Goal: Find specific page/section: Find specific page/section

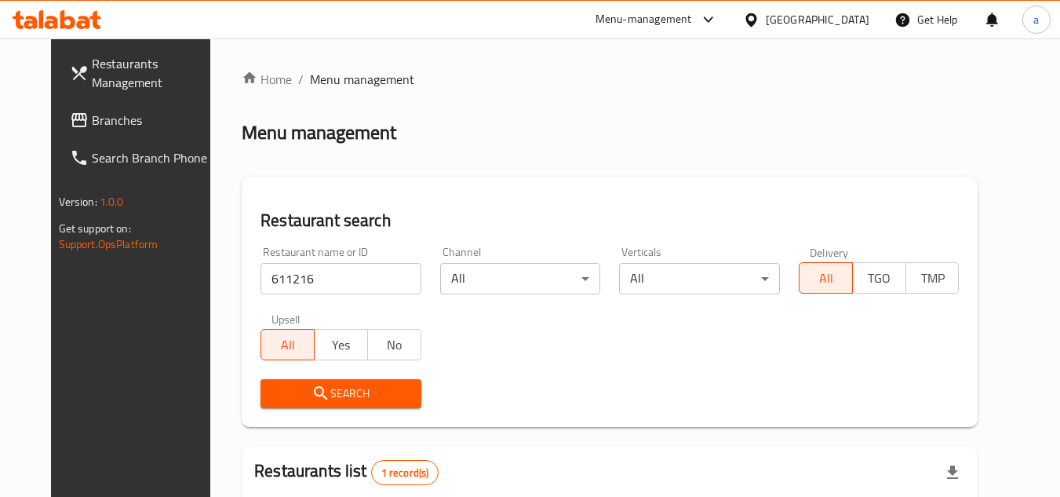
scroll to position [190, 0]
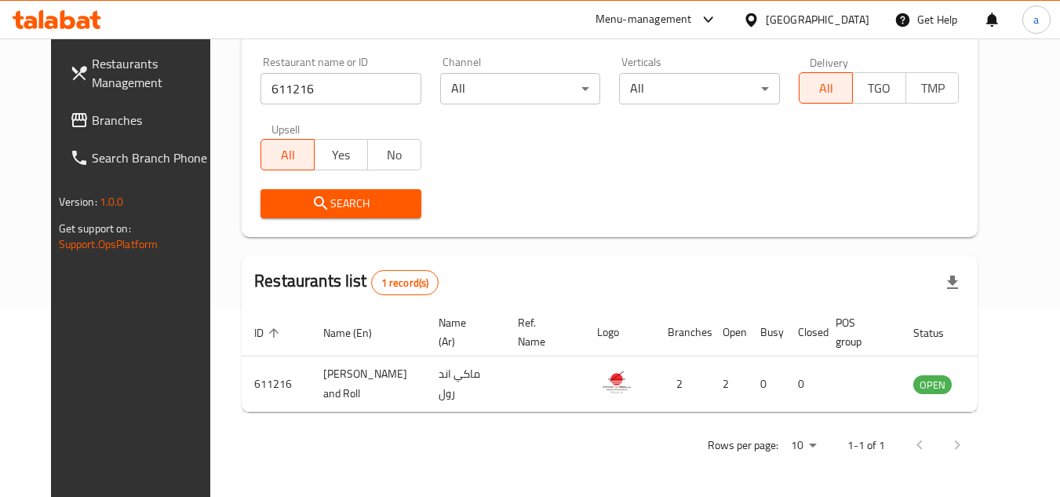
click at [875, 20] on div "Kuwait" at bounding box center [806, 20] width 151 height 38
click at [852, 19] on div "Kuwait" at bounding box center [818, 19] width 104 height 17
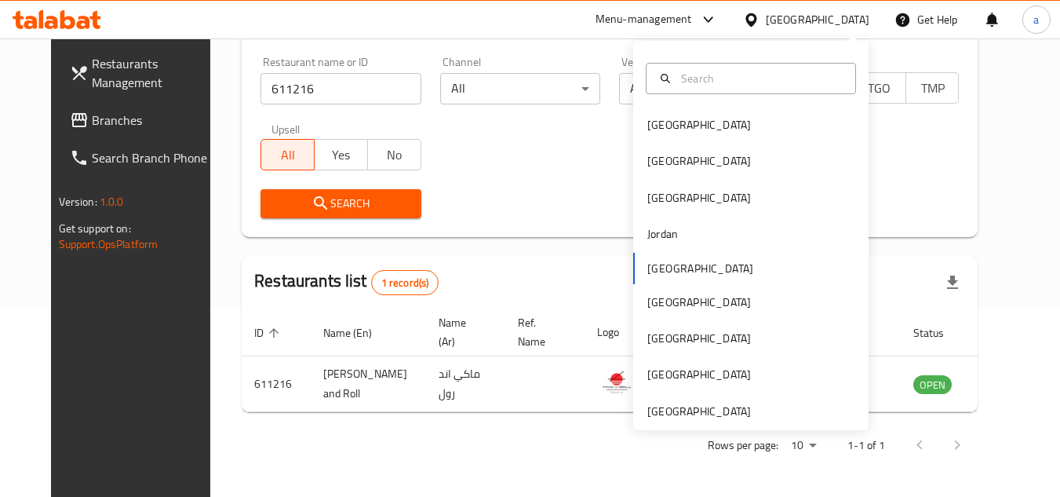
click at [766, 425] on div "Bahrain Egypt Iraq Jordan Kuwait Oman Qatar Saudi Arabia United Arab Emirates" at bounding box center [750, 235] width 235 height 389
click at [753, 412] on div "[GEOGRAPHIC_DATA]" at bounding box center [750, 411] width 235 height 36
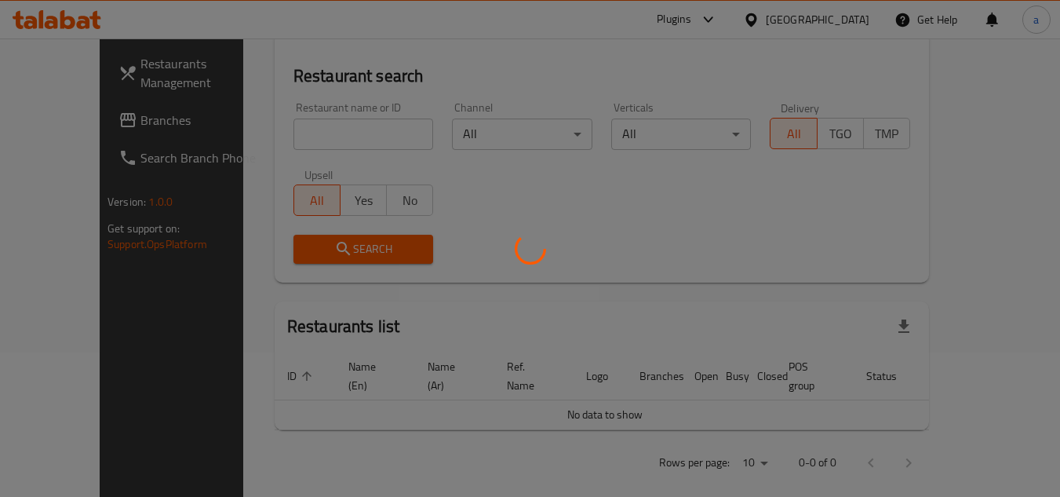
scroll to position [190, 0]
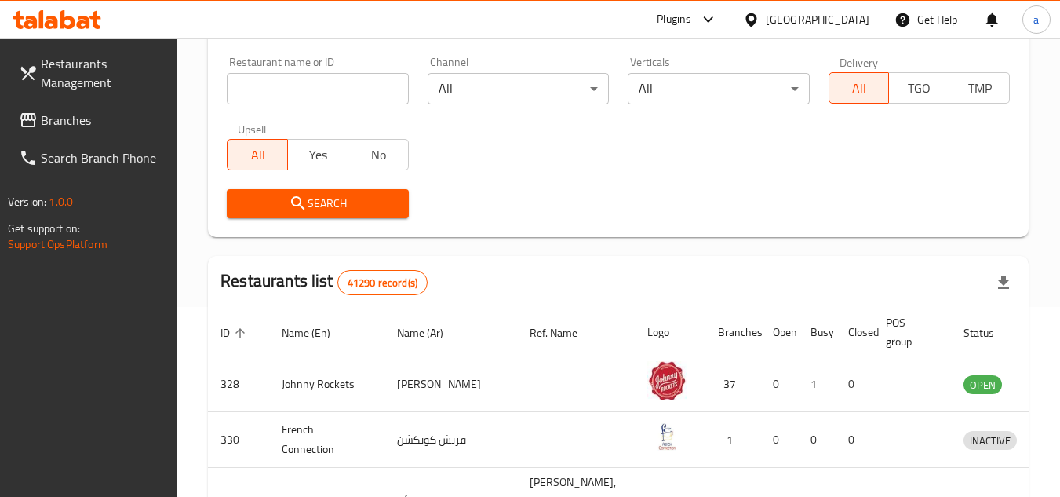
click at [46, 132] on link "Branches" at bounding box center [91, 120] width 171 height 38
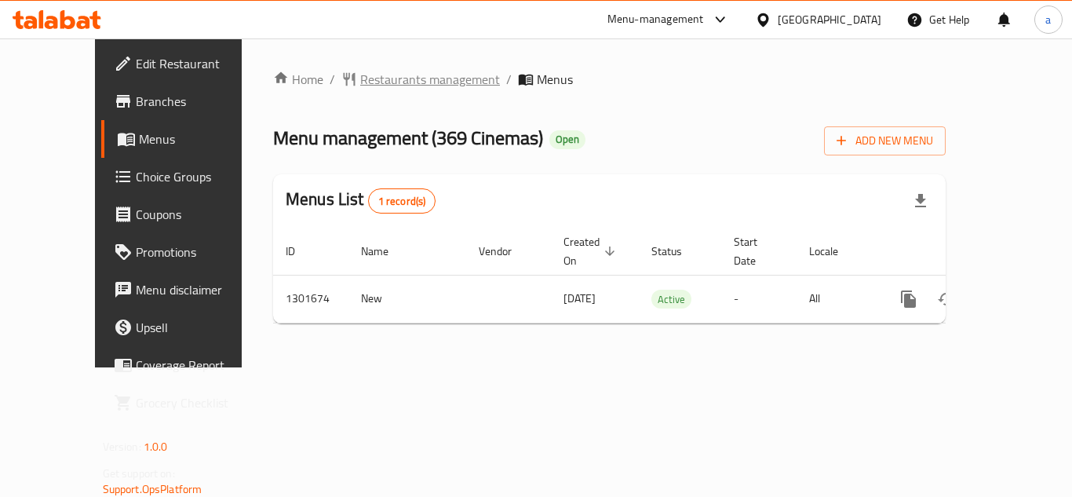
click at [378, 75] on span "Restaurants management" at bounding box center [430, 79] width 140 height 19
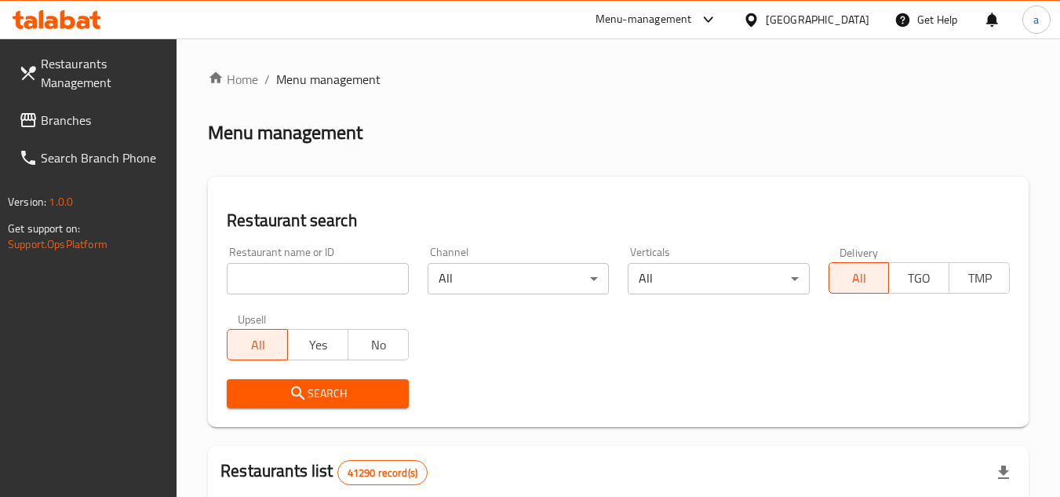
click at [315, 290] on input "search" at bounding box center [317, 278] width 181 height 31
paste input "702145"
type input "702145"
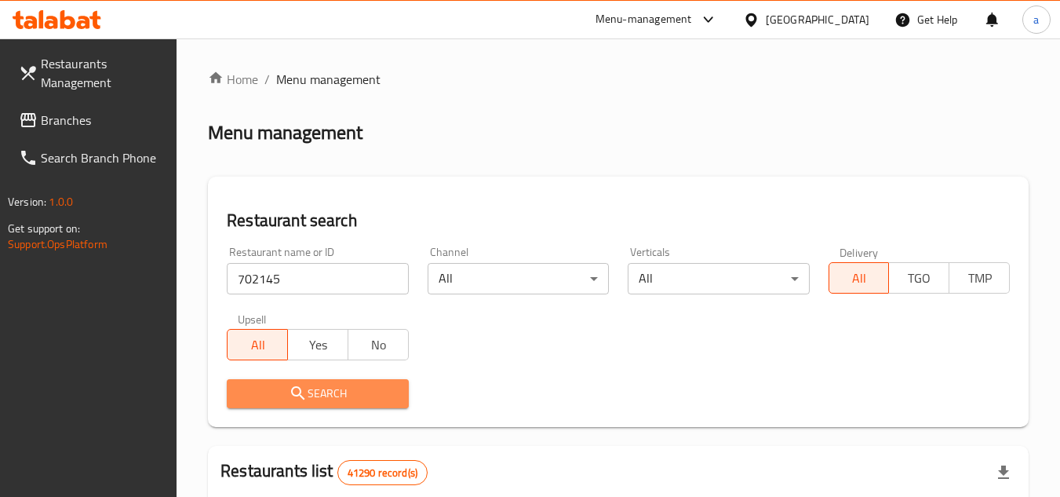
click at [342, 403] on button "Search" at bounding box center [317, 393] width 181 height 29
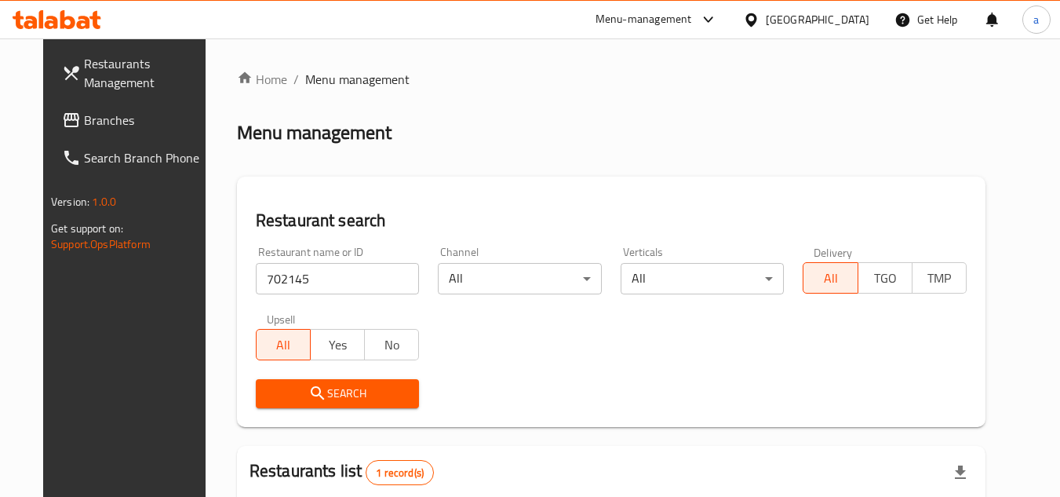
scroll to position [190, 0]
